Goal: Task Accomplishment & Management: Use online tool/utility

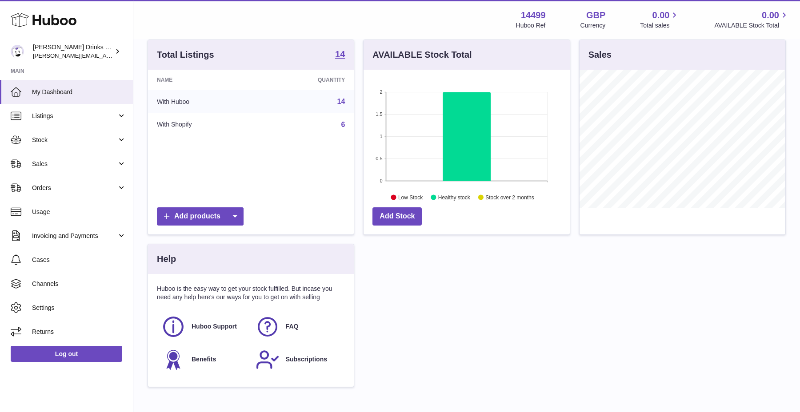
scroll to position [187, 0]
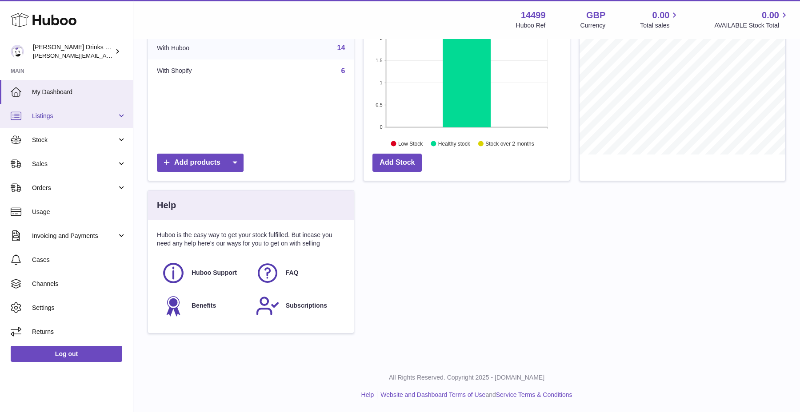
click at [89, 115] on span "Listings" at bounding box center [74, 116] width 85 height 8
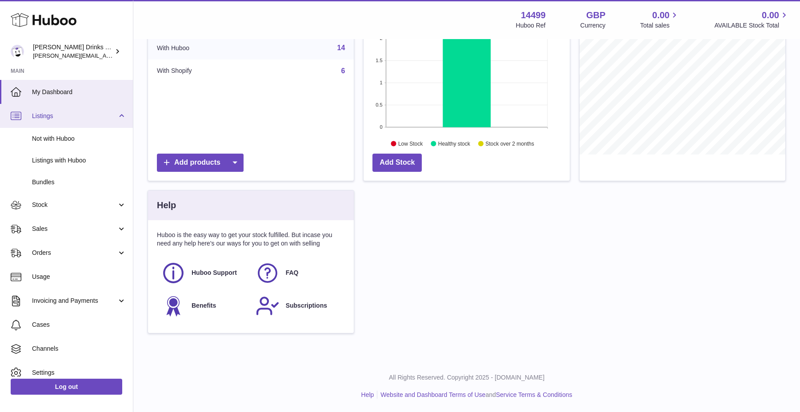
click at [89, 115] on span "Listings" at bounding box center [74, 116] width 85 height 8
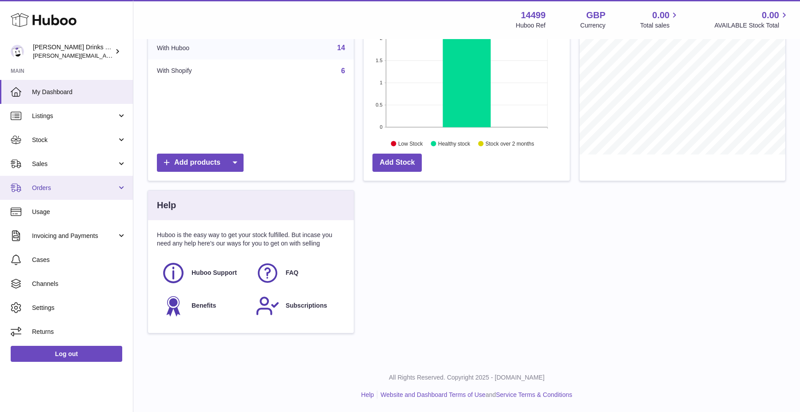
click at [79, 176] on link "Orders" at bounding box center [66, 188] width 133 height 24
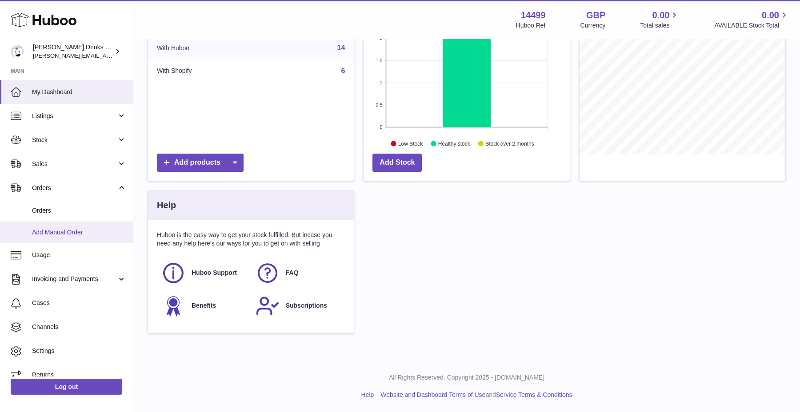
click at [80, 229] on span "Add Manual Order" at bounding box center [79, 232] width 94 height 8
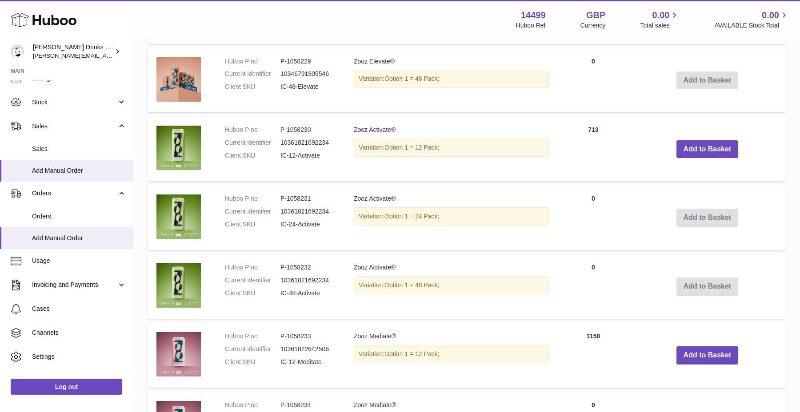
scroll to position [391, 0]
